Goal: Task Accomplishment & Management: Use online tool/utility

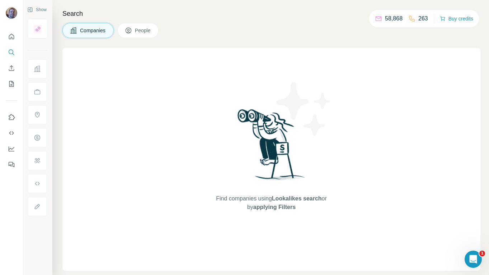
click at [132, 29] on icon at bounding box center [128, 30] width 7 height 7
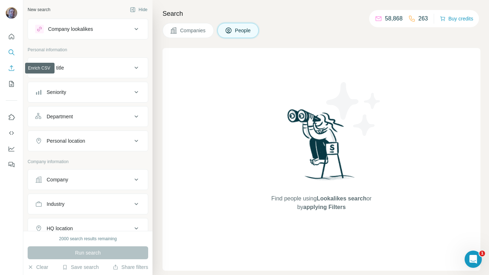
click at [15, 69] on button "Enrich CSV" at bounding box center [11, 68] width 11 height 13
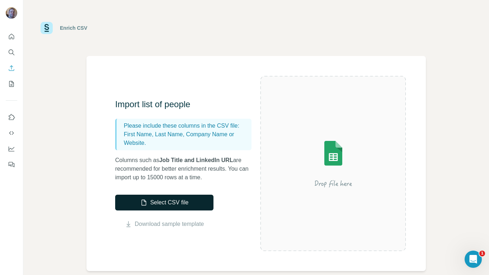
click at [172, 202] on button "Select CSV file" at bounding box center [164, 203] width 98 height 16
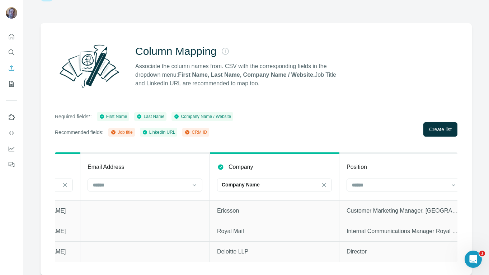
scroll to position [0, 381]
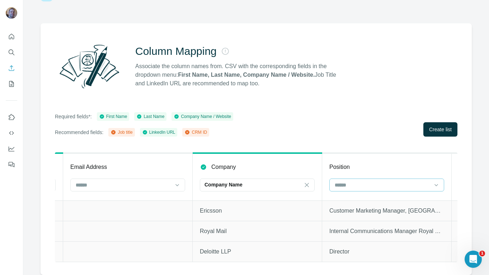
click at [352, 181] on input at bounding box center [382, 185] width 97 height 8
click at [356, 208] on div "Job title" at bounding box center [386, 208] width 103 height 7
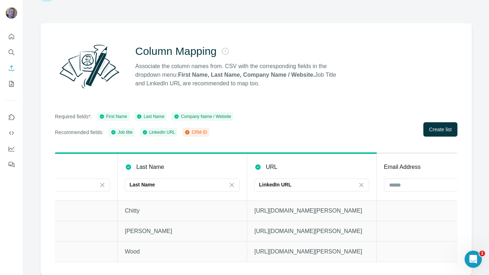
scroll to position [0, 0]
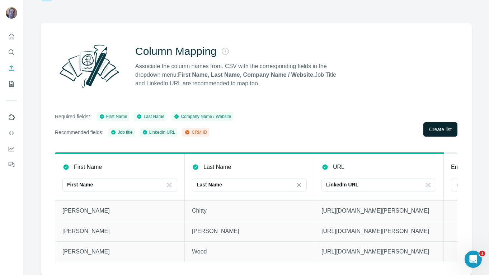
click at [429, 126] on span "Create list" at bounding box center [440, 129] width 23 height 7
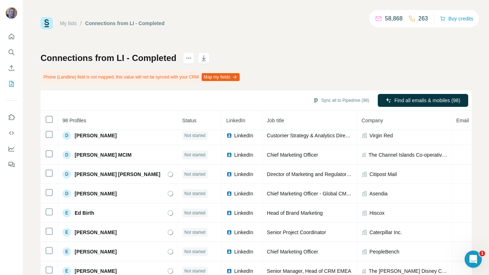
scroll to position [42, 0]
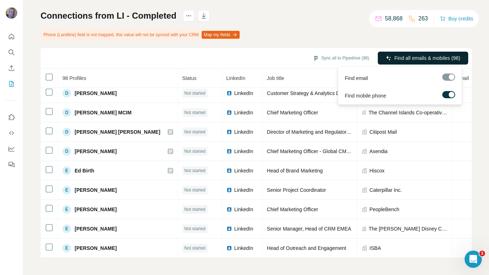
click at [428, 57] on span "Find all emails & mobiles (98)" at bounding box center [427, 58] width 66 height 7
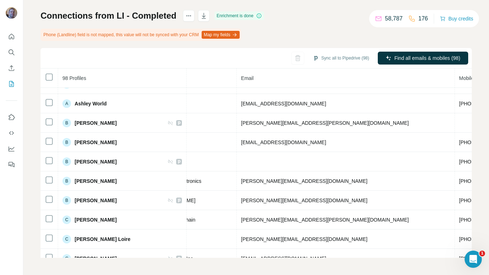
scroll to position [0, 224]
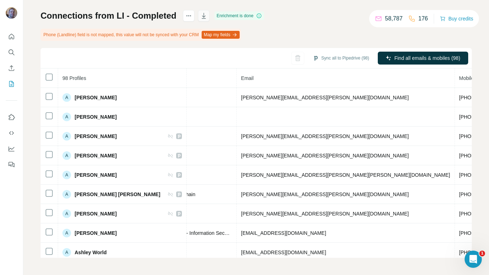
click at [203, 16] on icon "button" at bounding box center [204, 16] width 4 height 2
